Goal: Task Accomplishment & Management: Complete application form

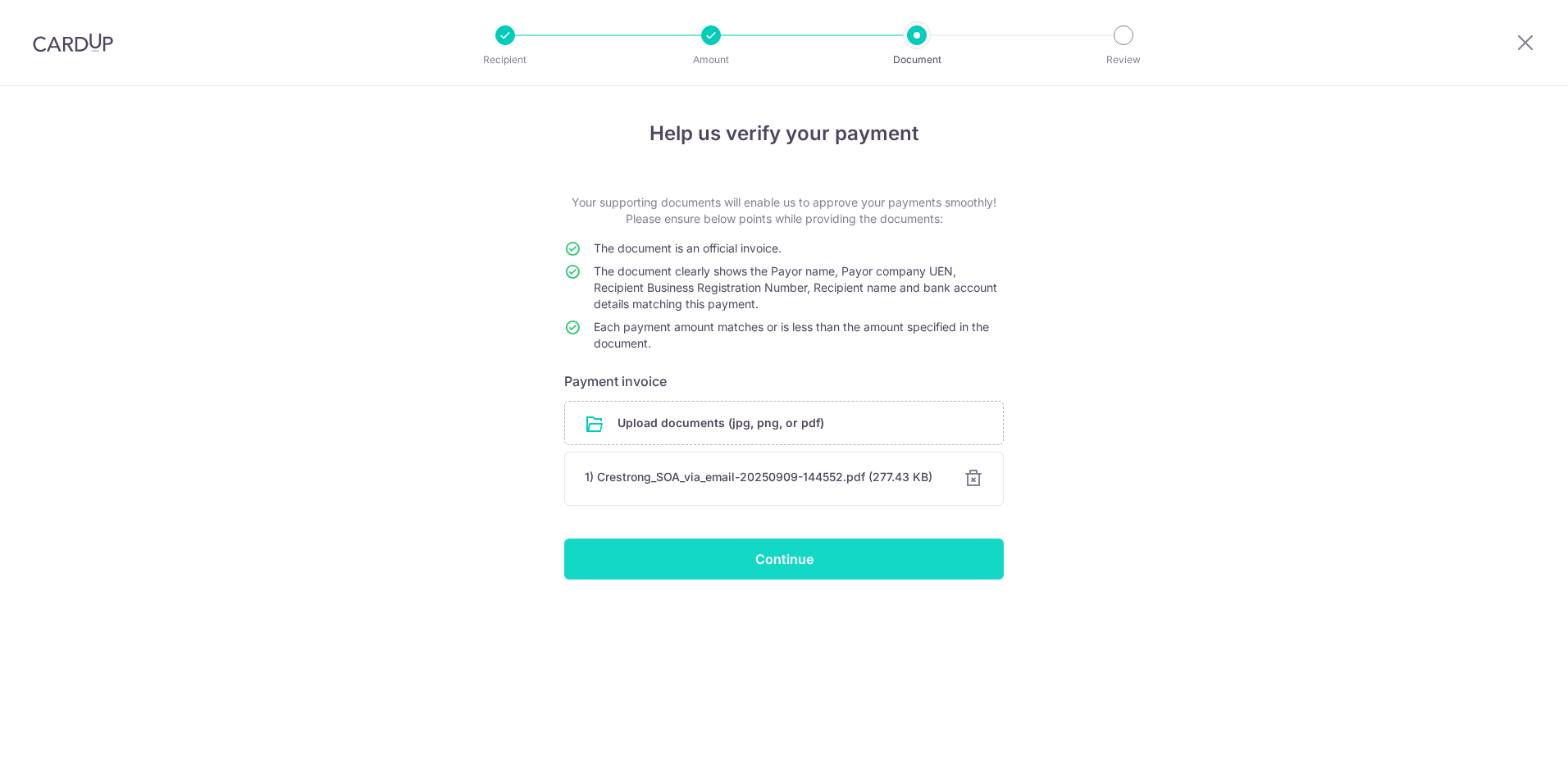
click at [744, 565] on input "Continue" at bounding box center [784, 560] width 440 height 41
